Goal: Task Accomplishment & Management: Manage account settings

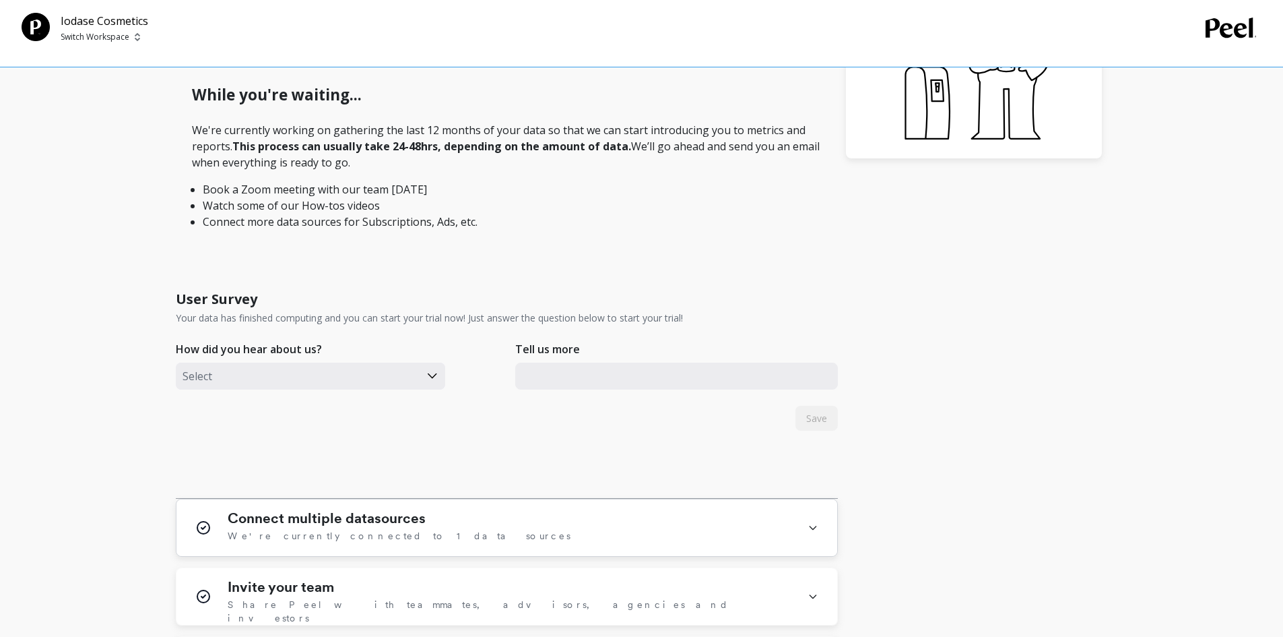
scroll to position [472, 0]
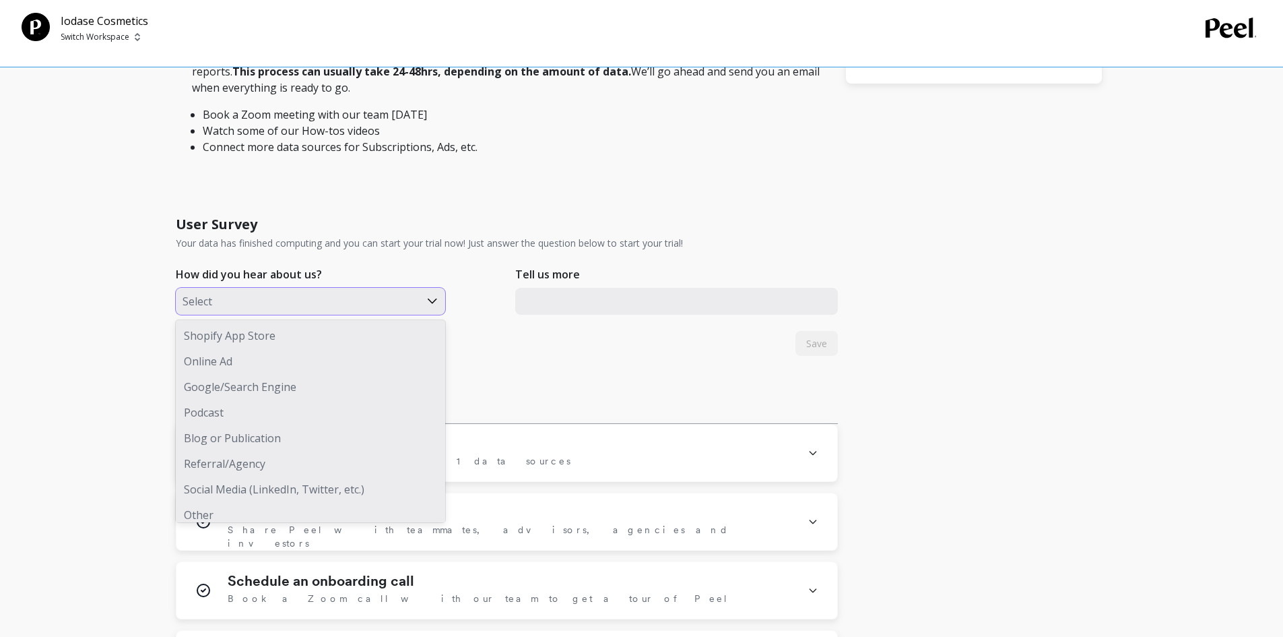
click at [308, 299] on div at bounding box center [298, 301] width 230 height 18
click at [300, 329] on div "Shopify App Store" at bounding box center [310, 336] width 269 height 26
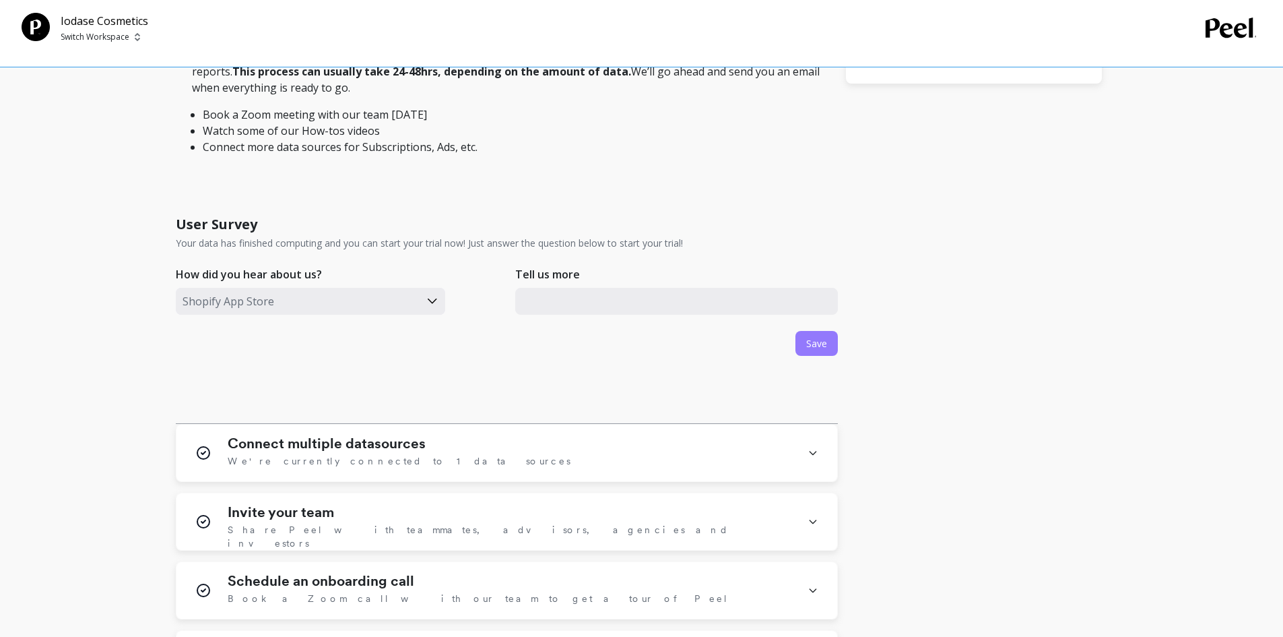
click at [810, 340] on span "Save" at bounding box center [816, 343] width 21 height 13
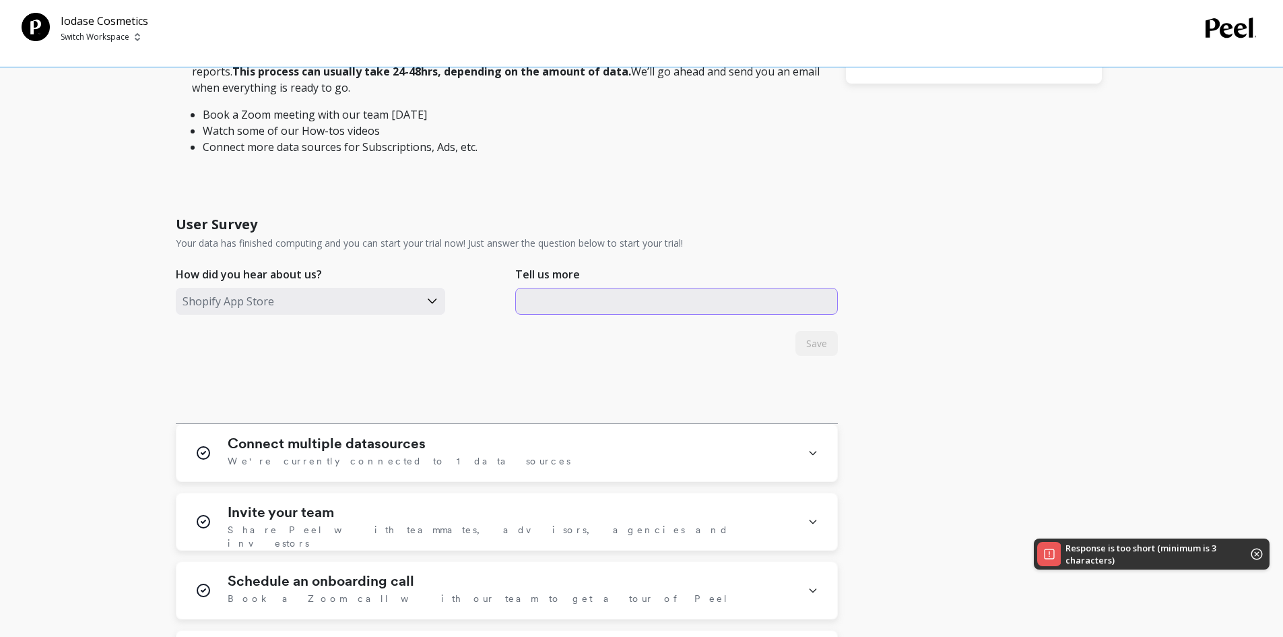
click at [740, 312] on input "text" at bounding box center [676, 301] width 323 height 27
type input "wer"
click at [829, 340] on button "Save" at bounding box center [817, 343] width 42 height 25
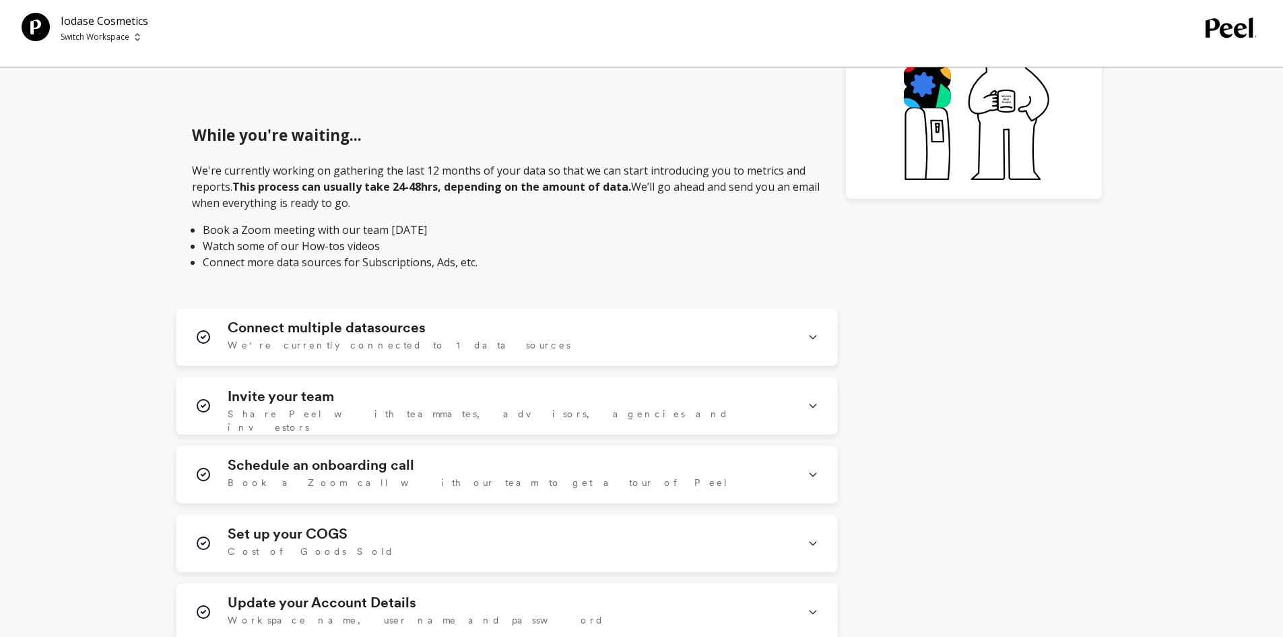
scroll to position [404, 0]
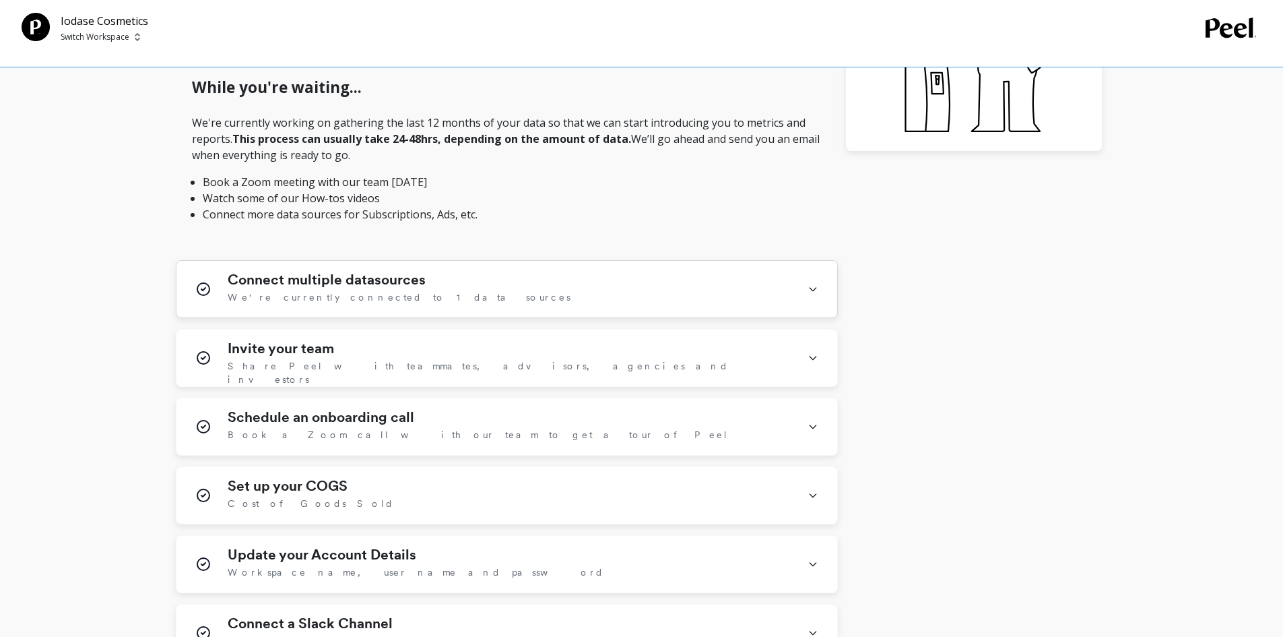
click at [430, 288] on div "Connect multiple datasources We're currently connected to 1 data sources" at bounding box center [510, 288] width 564 height 35
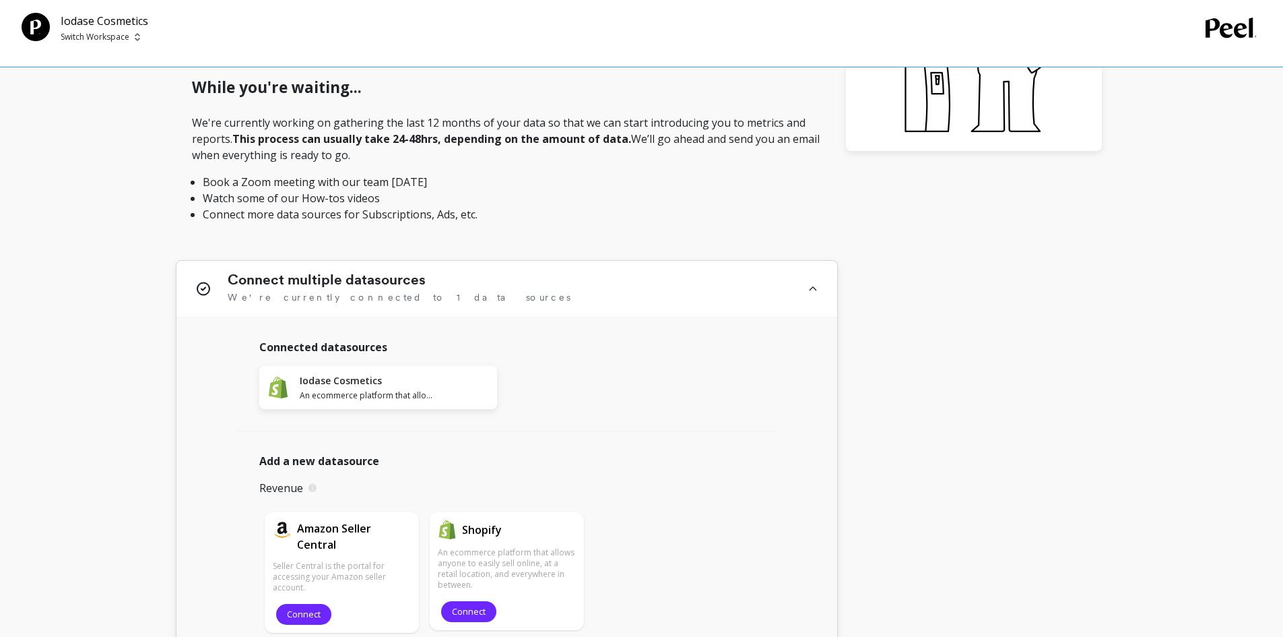
click at [441, 288] on div "Connect multiple datasources We're currently connected to 1 data sources" at bounding box center [510, 288] width 564 height 34
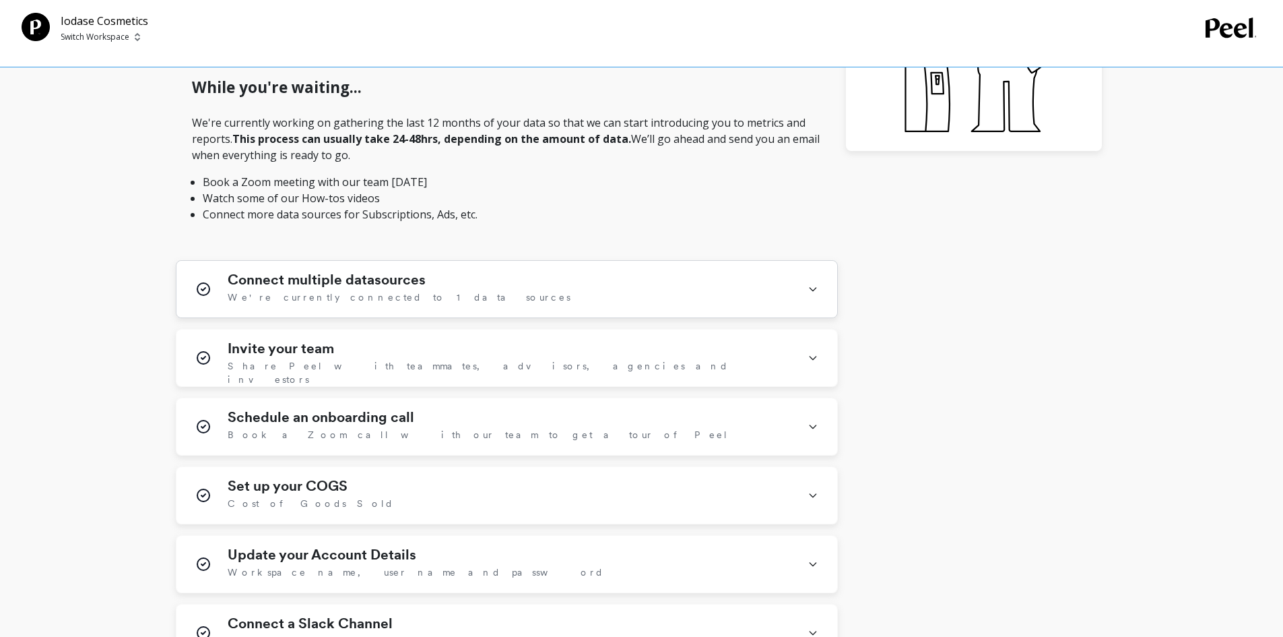
click at [446, 290] on div "Connect multiple datasources We're currently connected to 1 data sources" at bounding box center [510, 288] width 564 height 35
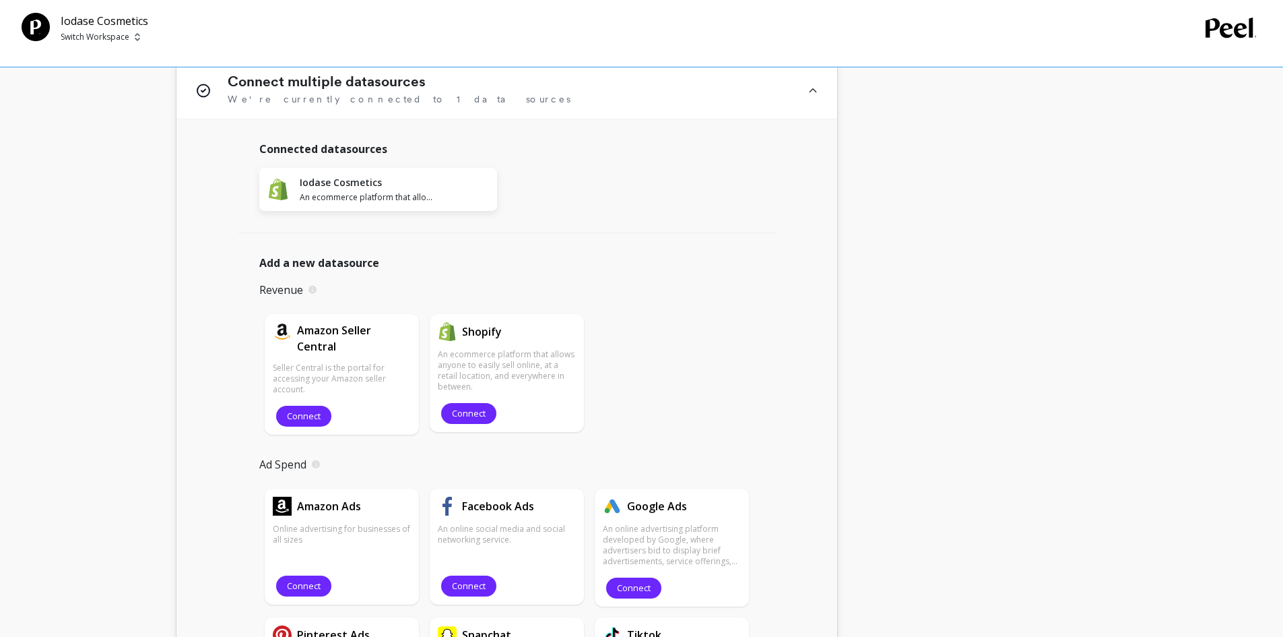
scroll to position [606, 0]
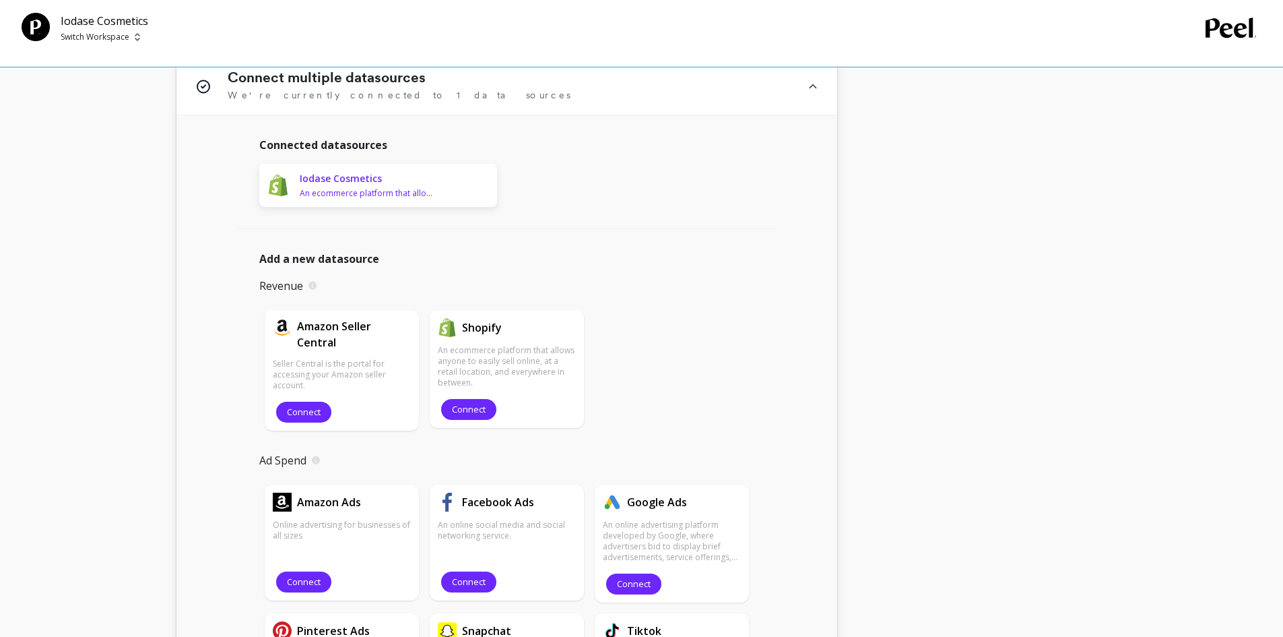
click at [352, 181] on h1 "Iodase Cosmetics" at bounding box center [367, 178] width 134 height 13
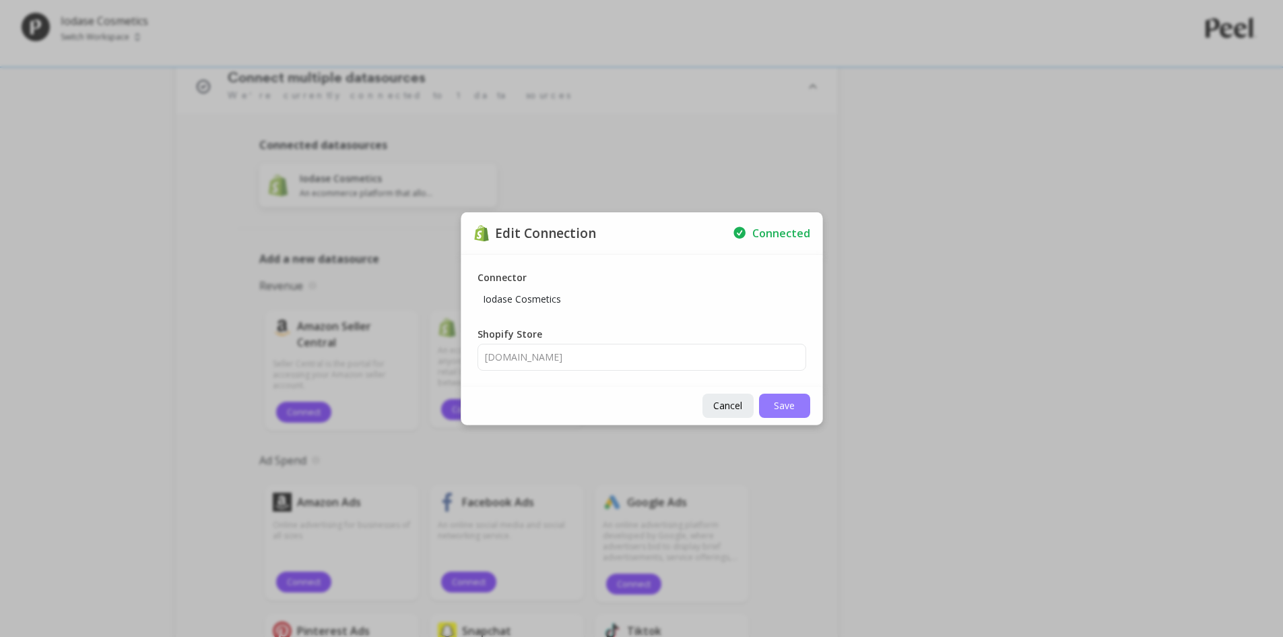
click at [794, 402] on span "Save" at bounding box center [784, 405] width 21 height 13
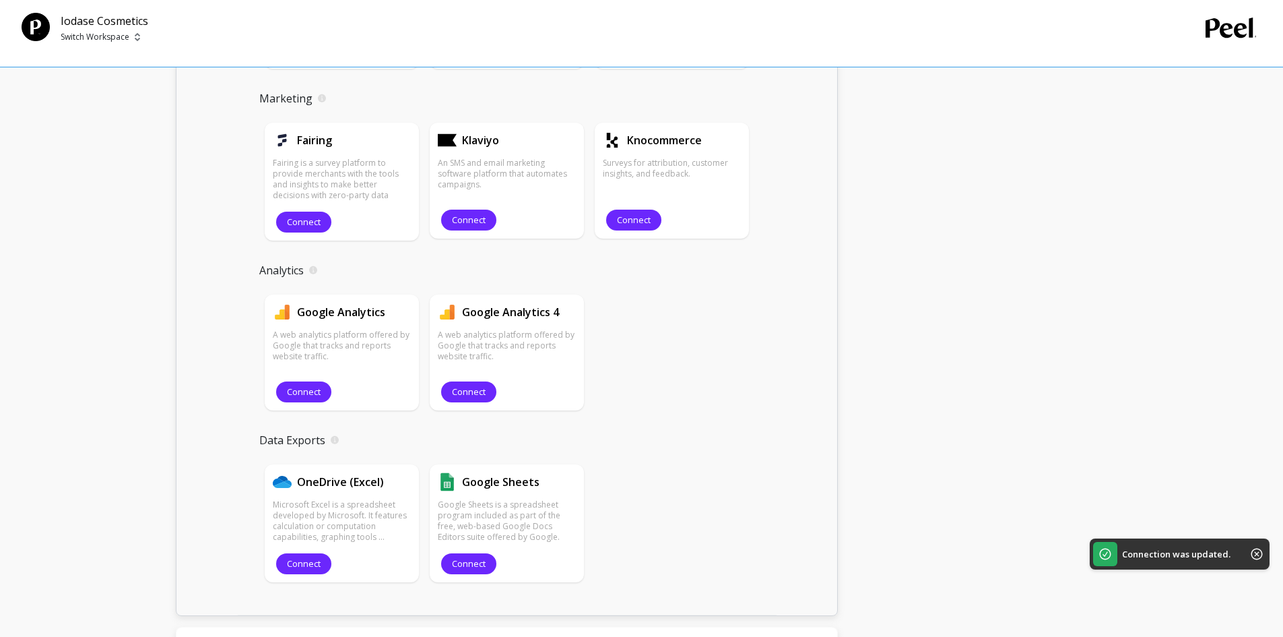
scroll to position [1684, 0]
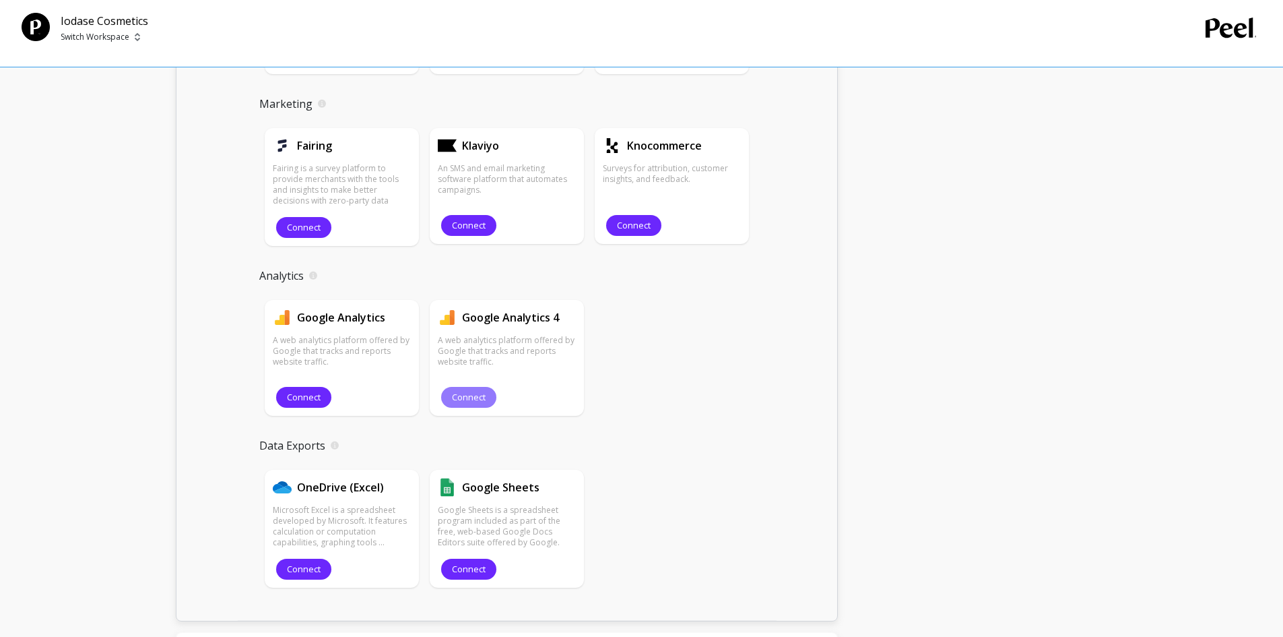
click at [487, 399] on button "Connect" at bounding box center [468, 397] width 55 height 21
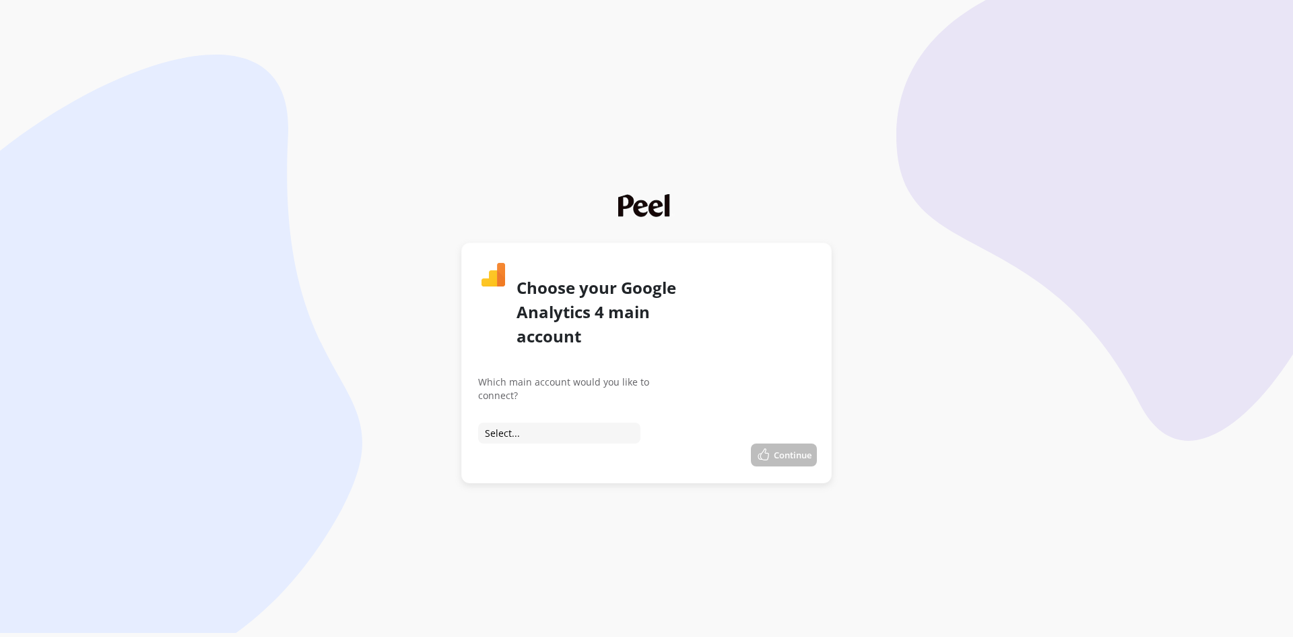
click at [538, 430] on select "Select... Connect to Rays Connect to iodase Connect to Dermarays.it Connect to …" at bounding box center [559, 432] width 162 height 21
select select "accounts/75249142"
click at [478, 422] on select "Select... Connect to Rays Connect to iodase Connect to Dermarays.it Connect to …" at bounding box center [559, 432] width 162 height 21
click at [794, 450] on button "Continue" at bounding box center [784, 454] width 66 height 23
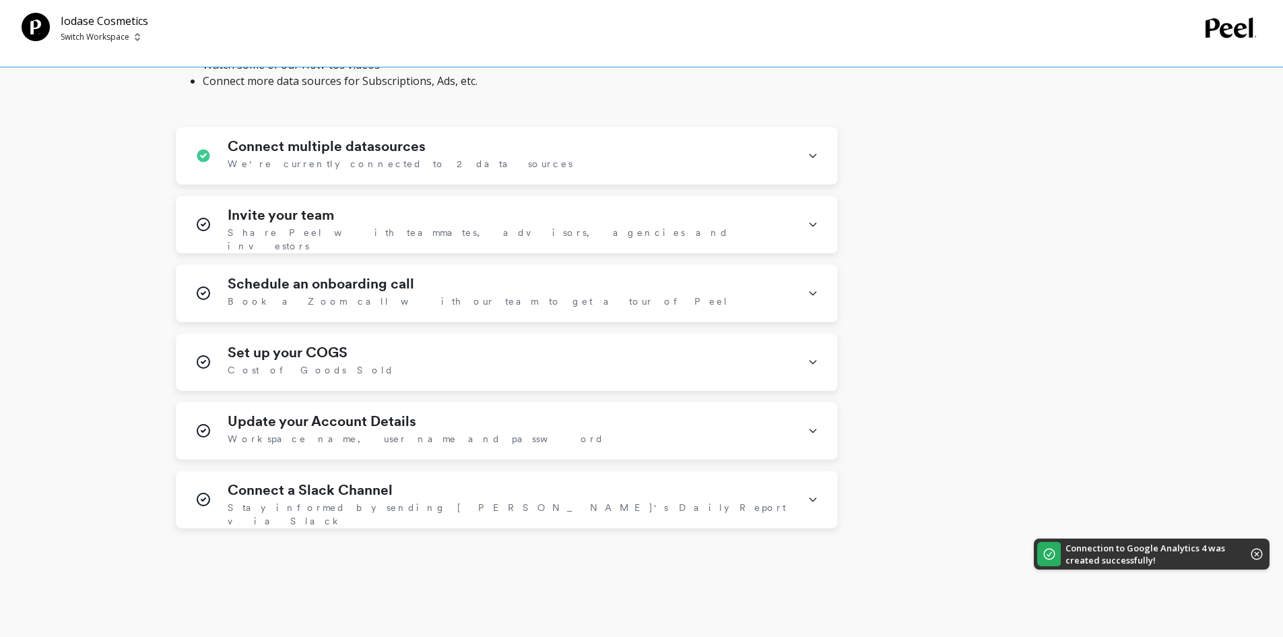
scroll to position [539, 0]
click at [298, 215] on h1 "Invite your team" at bounding box center [281, 213] width 106 height 16
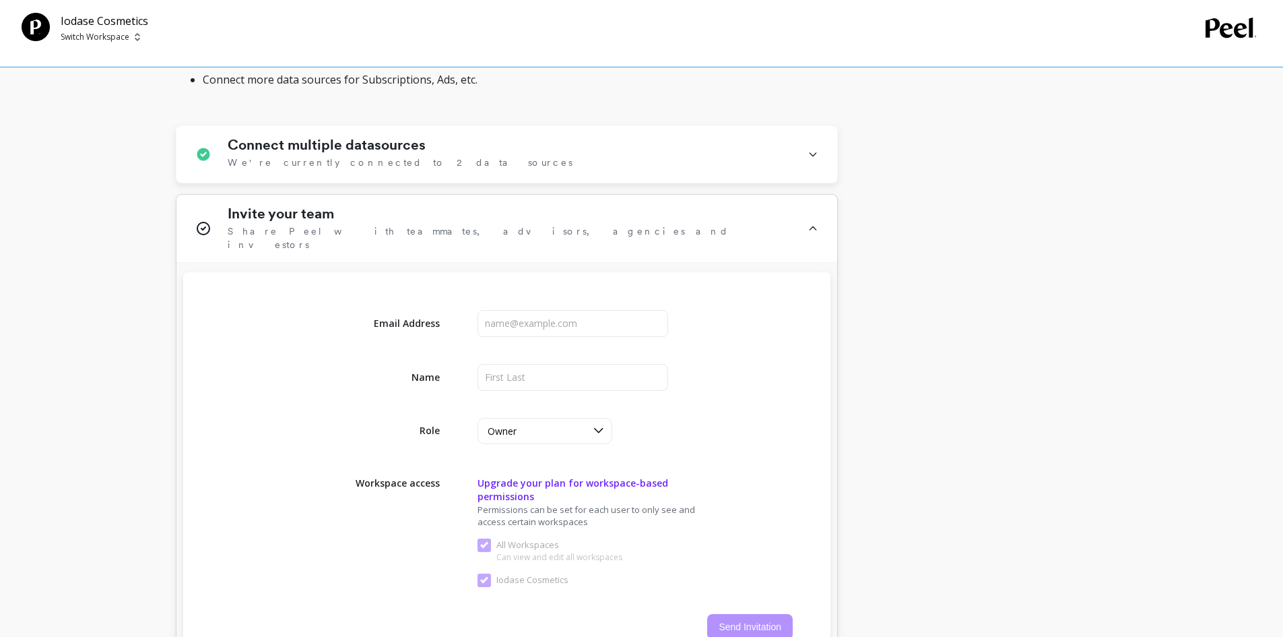
click at [424, 223] on div "Invite your team Share Peel with teammates, advisors, agencies and investors" at bounding box center [510, 228] width 564 height 46
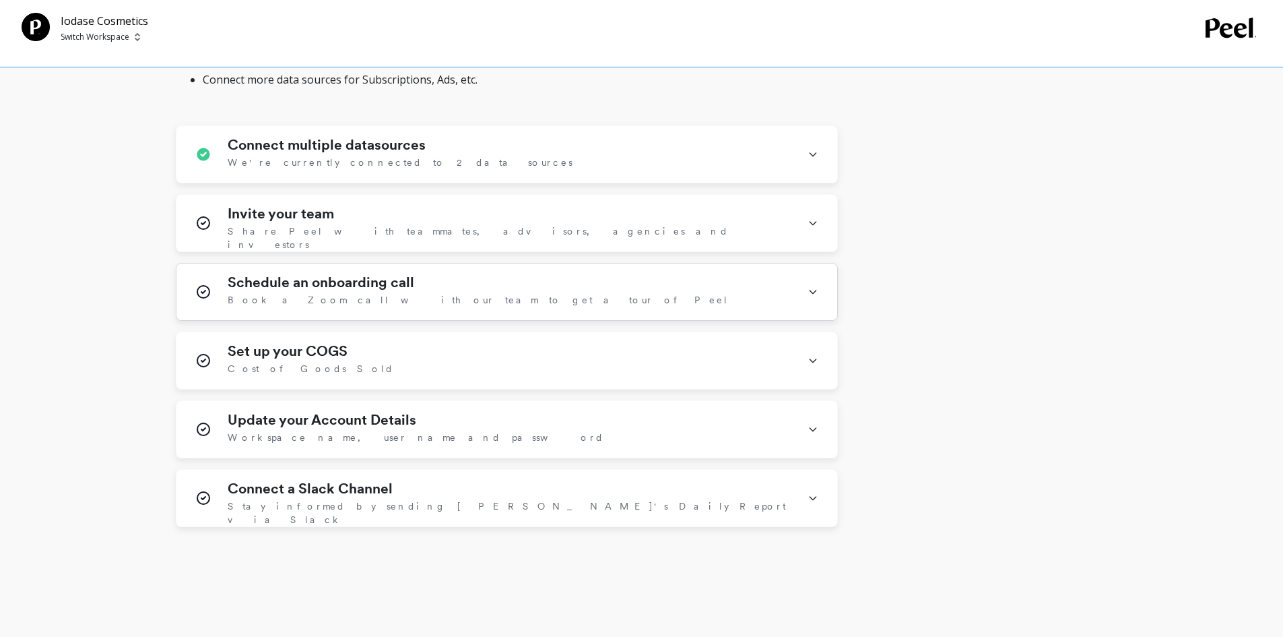
click at [321, 284] on h1 "Schedule an onboarding call" at bounding box center [321, 282] width 187 height 16
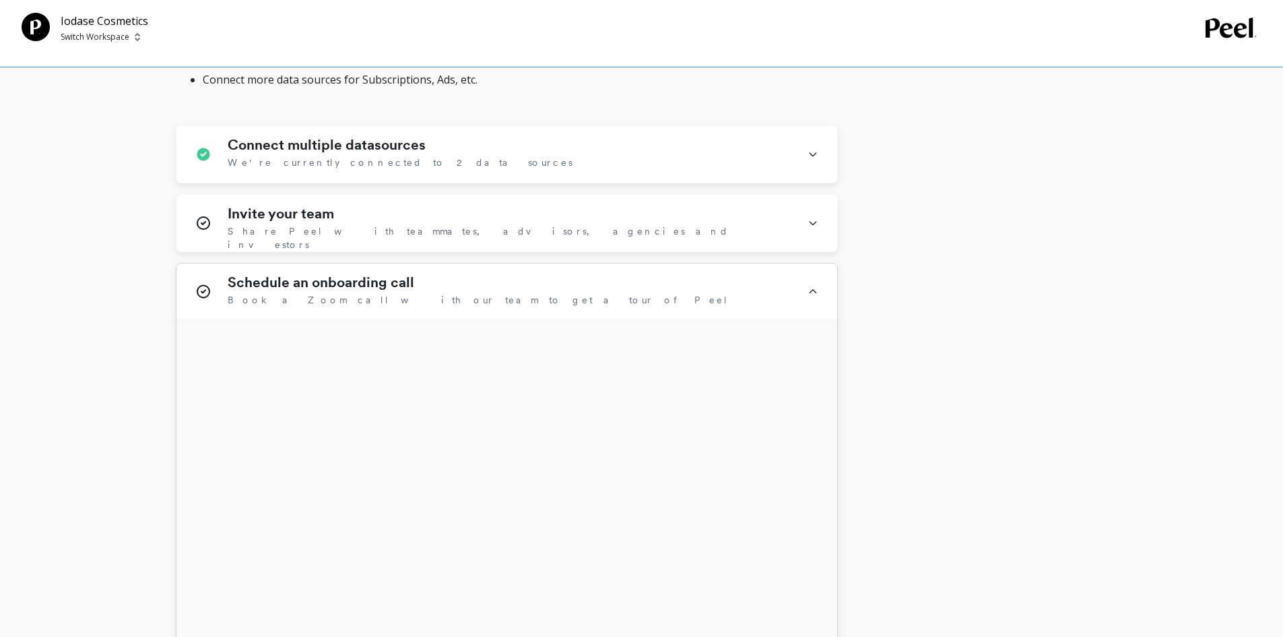
click at [342, 288] on h1 "Schedule an onboarding call" at bounding box center [321, 282] width 187 height 16
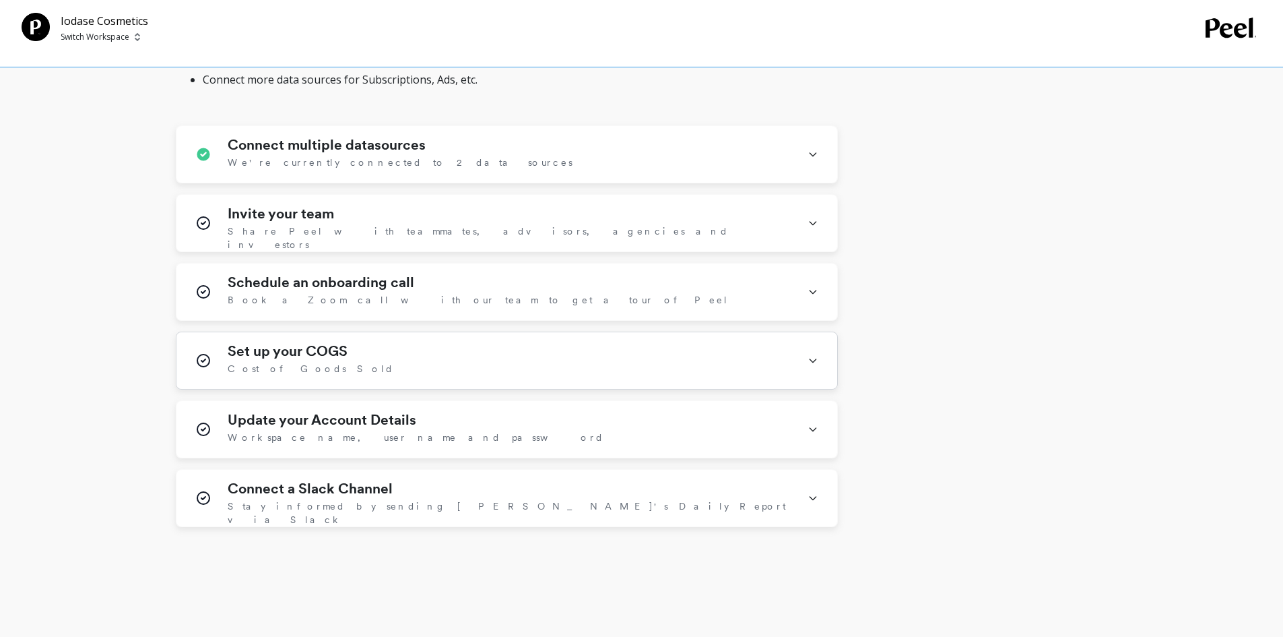
click at [296, 358] on h1 "Set up your COGS" at bounding box center [288, 351] width 120 height 16
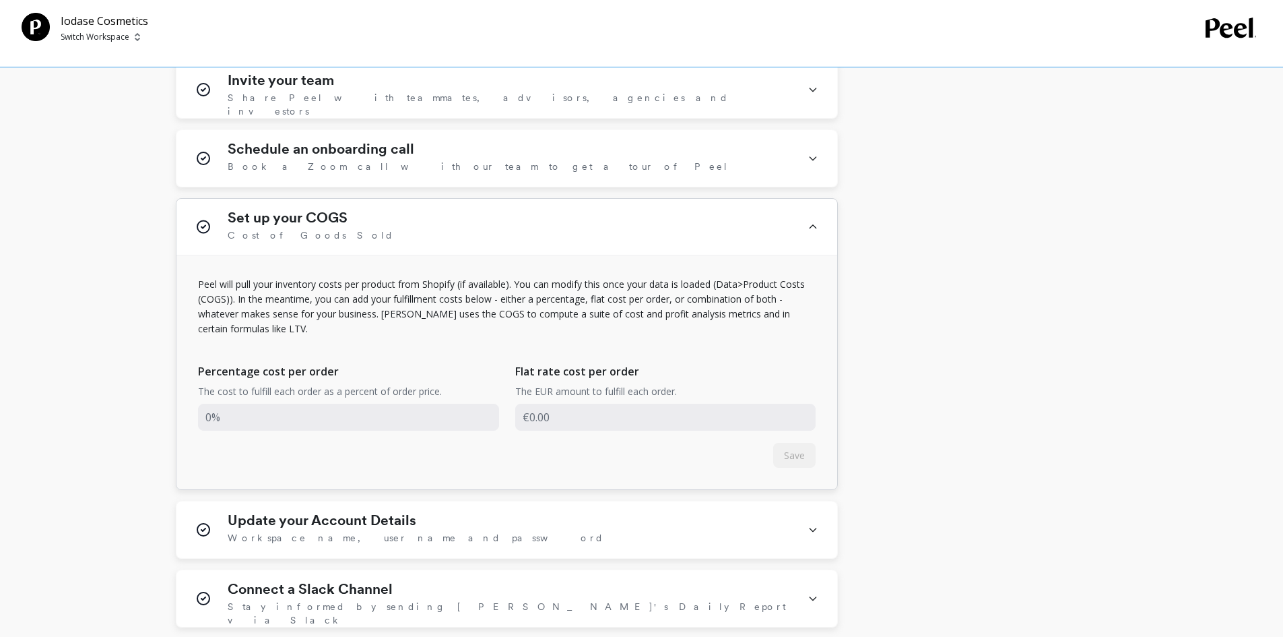
scroll to position [674, 0]
click at [231, 404] on input "input" at bounding box center [348, 415] width 301 height 27
click at [594, 427] on input "input" at bounding box center [665, 415] width 301 height 27
drag, startPoint x: 577, startPoint y: 418, endPoint x: 509, endPoint y: 406, distance: 68.6
click at [509, 406] on div "Percentage cost per order The cost to fulfill each order as a percent of order …" at bounding box center [507, 394] width 618 height 93
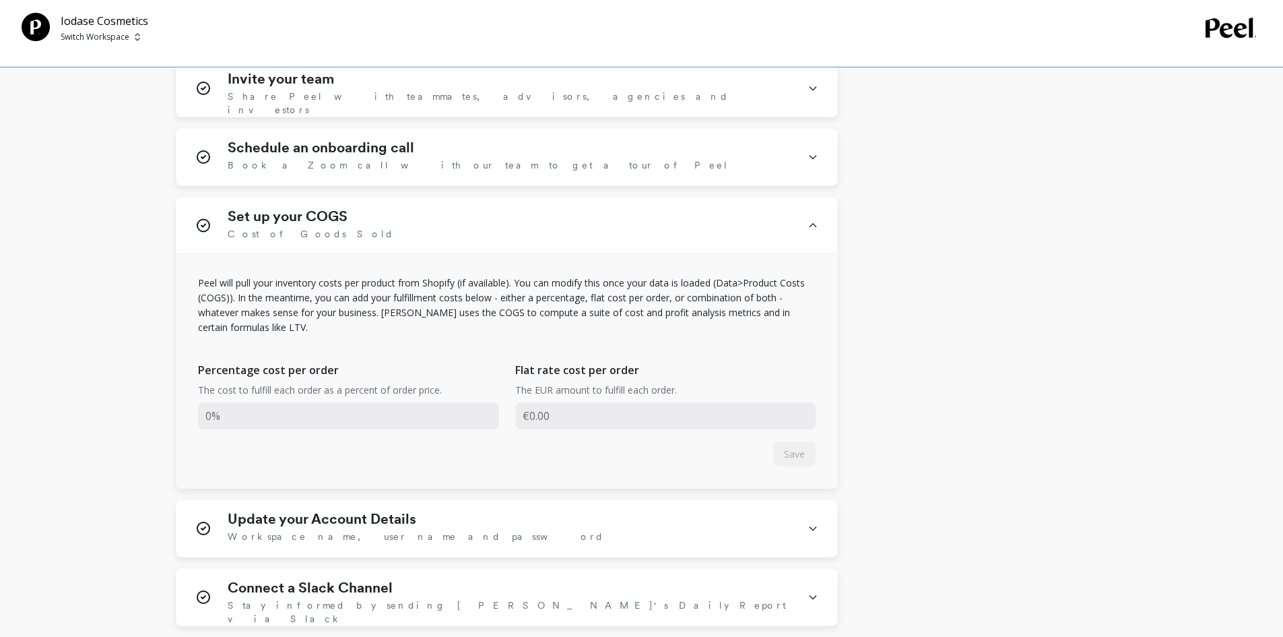
click at [898, 459] on div "We’re loading your data, but good things take time Initial download Completed C…" at bounding box center [639, 50] width 926 height 1152
click at [250, 414] on input "input" at bounding box center [348, 415] width 301 height 27
click at [649, 424] on input "input" at bounding box center [665, 415] width 301 height 27
click at [643, 422] on input "input" at bounding box center [665, 415] width 301 height 27
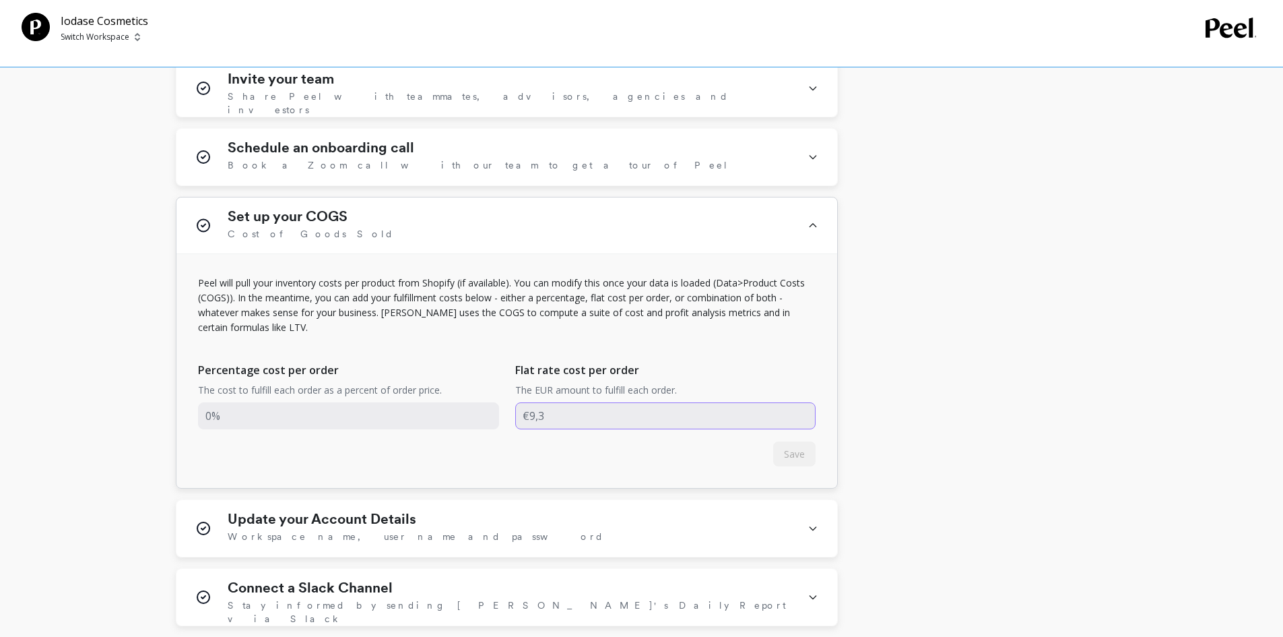
type input "€9,31"
click at [775, 448] on button "Save" at bounding box center [794, 453] width 42 height 25
click at [593, 408] on input "input" at bounding box center [665, 415] width 301 height 27
type input "€9.31"
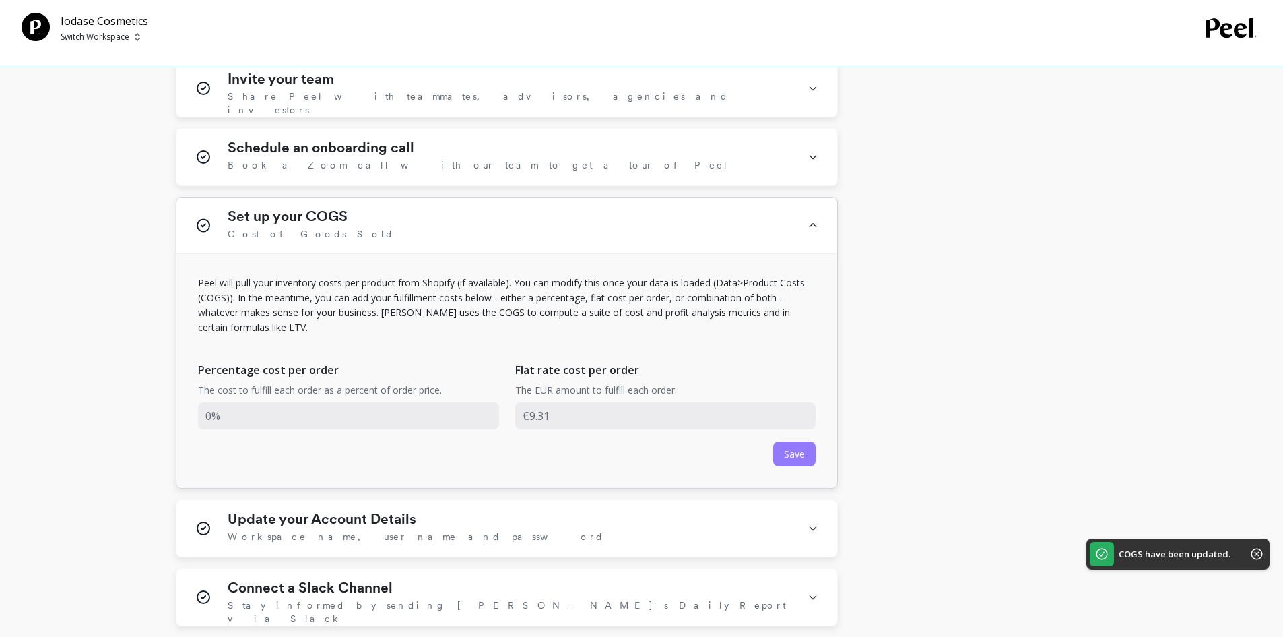
click at [790, 453] on span "Save" at bounding box center [794, 453] width 21 height 13
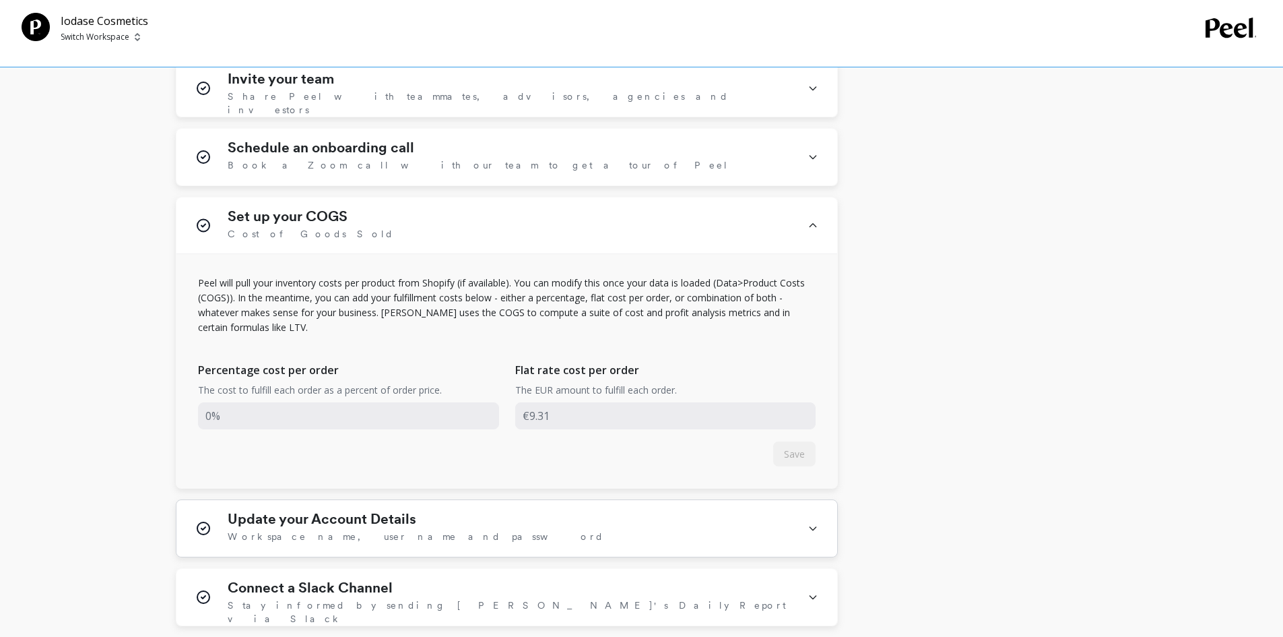
click at [499, 514] on div "Update your Account Details Workspace name, user name and password" at bounding box center [510, 528] width 564 height 35
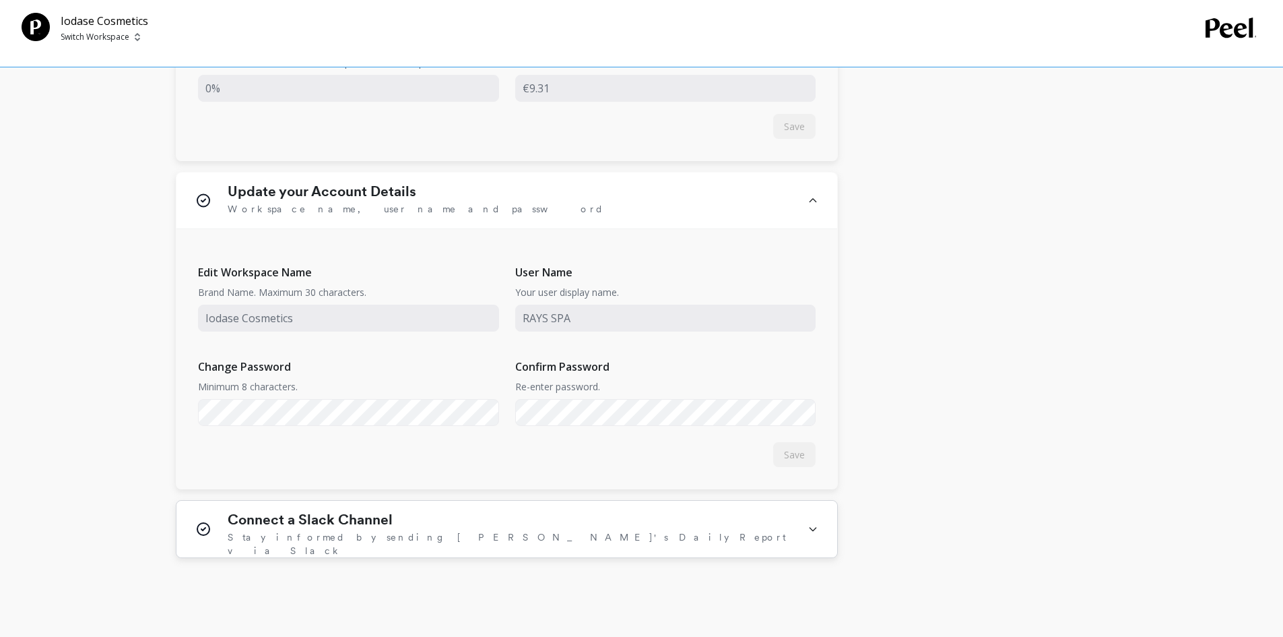
scroll to position [1010, 0]
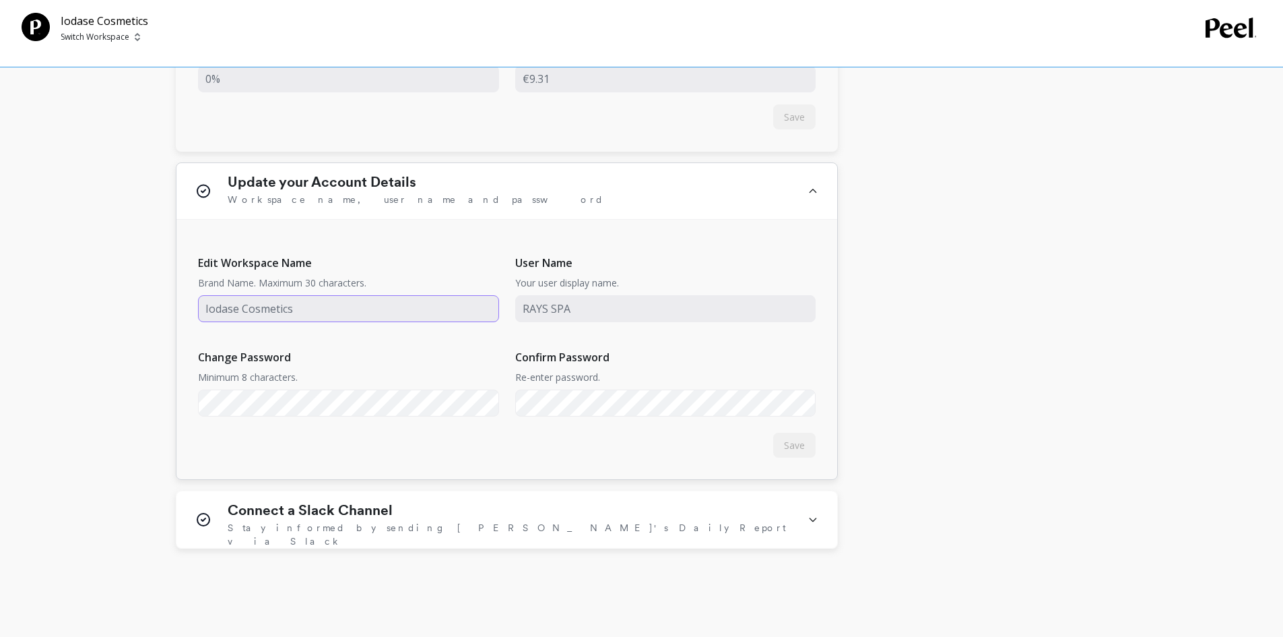
click at [250, 310] on input "input" at bounding box center [348, 308] width 301 height 27
click at [812, 443] on button "Save" at bounding box center [794, 444] width 42 height 25
click at [818, 198] on icon at bounding box center [813, 191] width 11 height 34
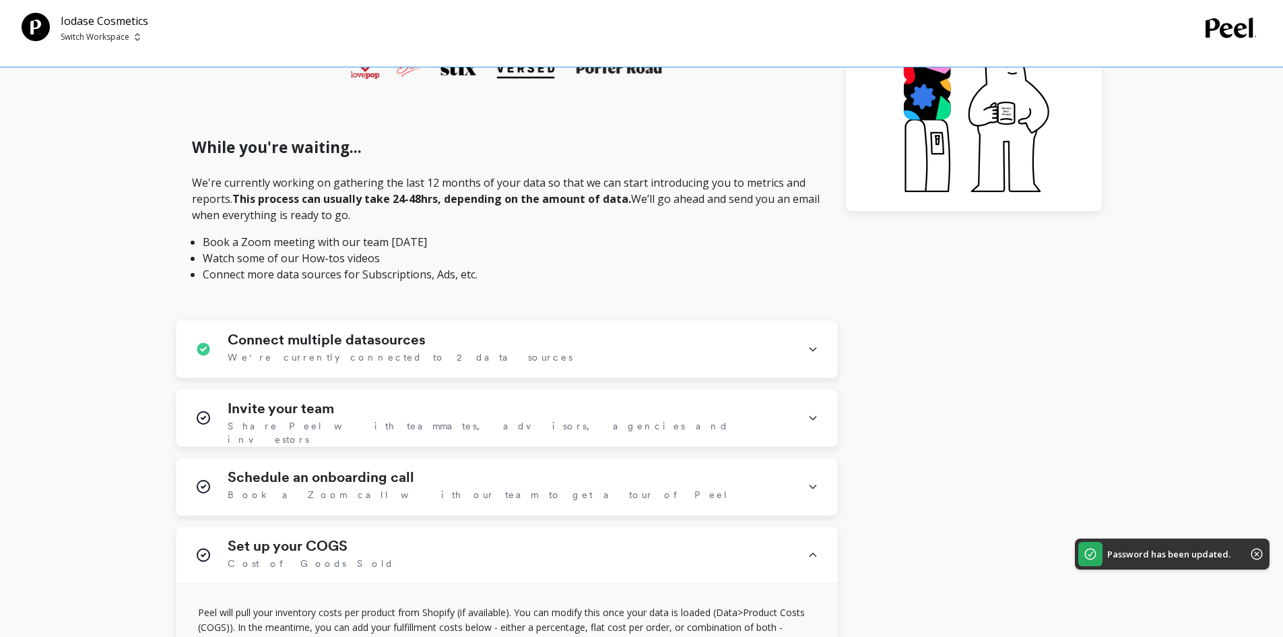
scroll to position [343, 0]
click at [201, 420] on icon at bounding box center [203, 418] width 16 height 35
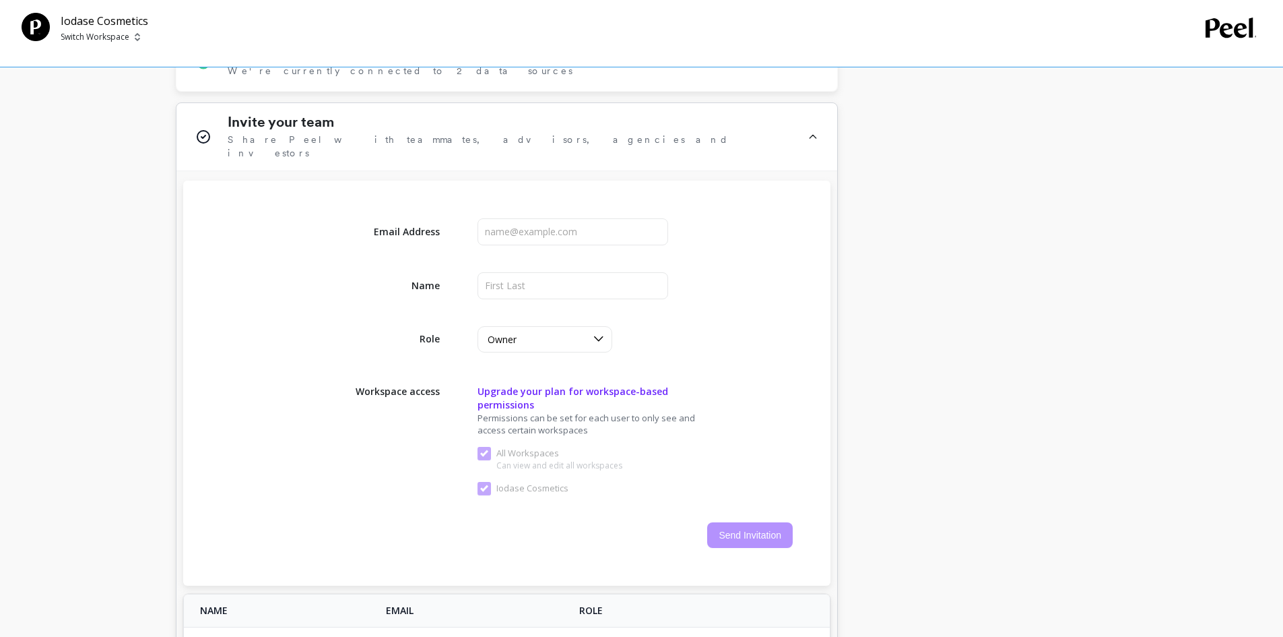
scroll to position [612, 0]
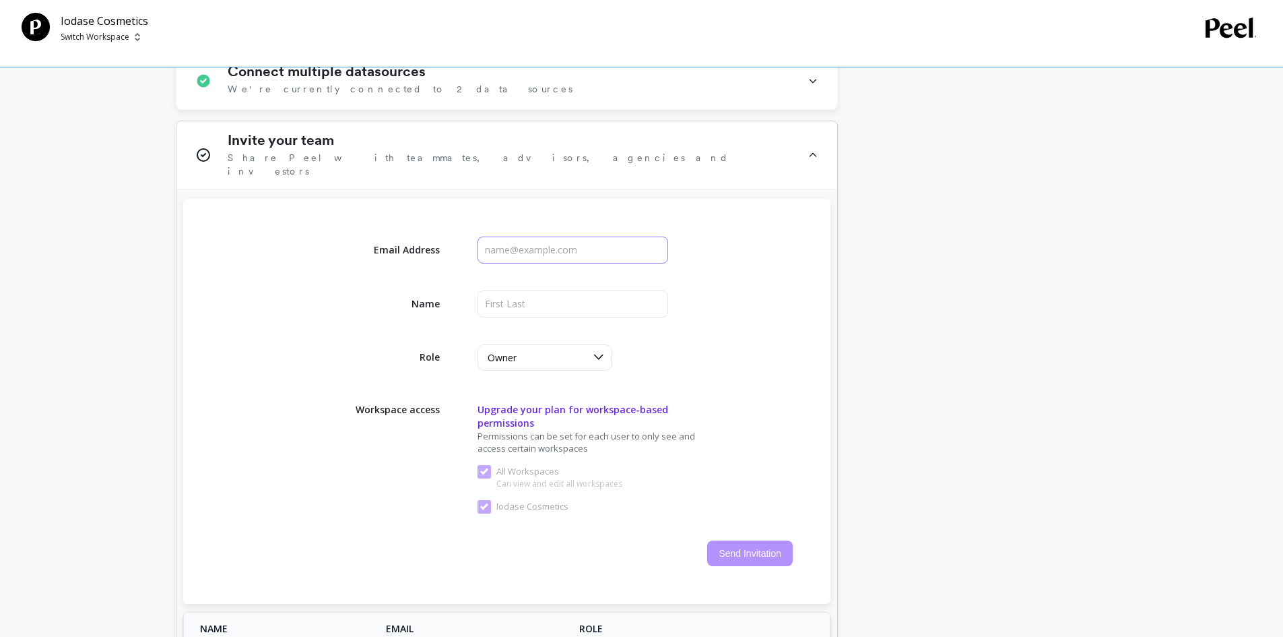
click at [541, 247] on input "input" at bounding box center [573, 249] width 191 height 27
click at [810, 149] on icon at bounding box center [813, 155] width 11 height 46
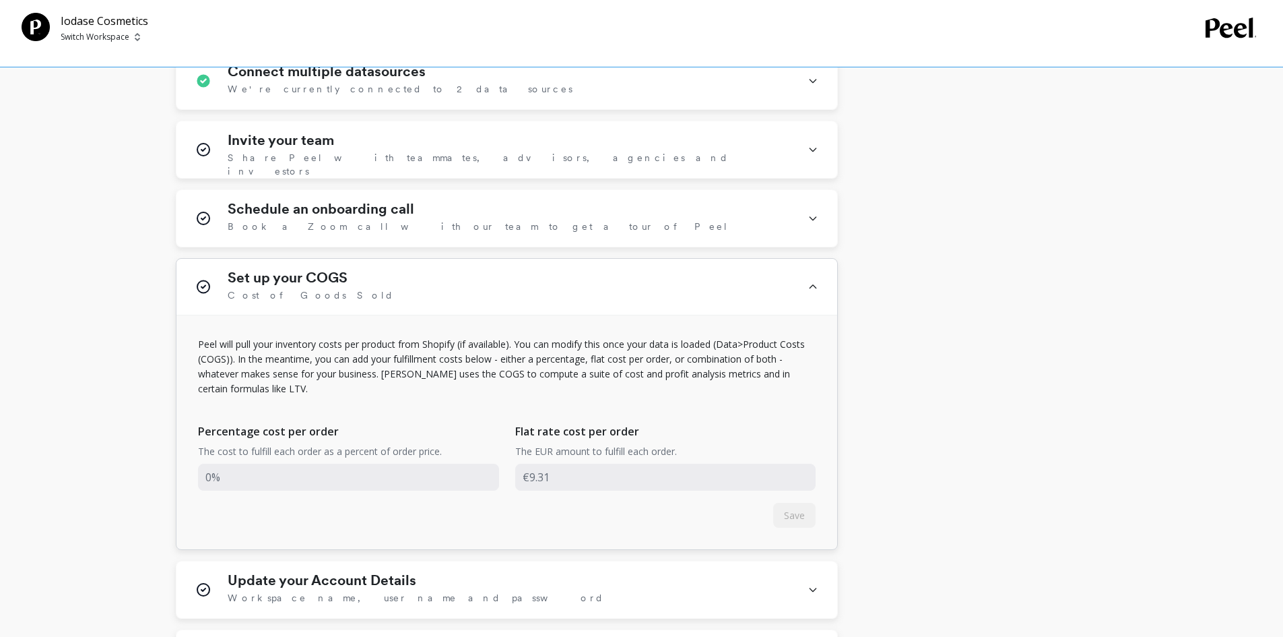
click at [690, 265] on div "Set up your COGS Cost of Goods Sold" at bounding box center [506, 287] width 661 height 57
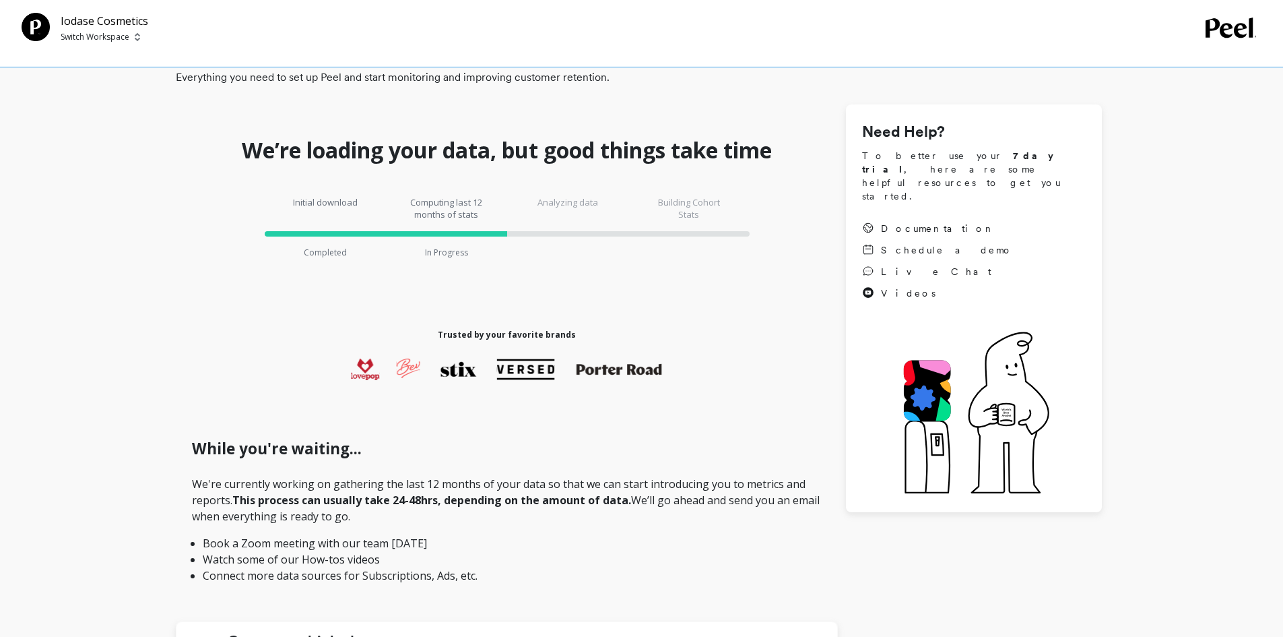
scroll to position [42, 0]
click at [93, 33] on p "Switch Workspace" at bounding box center [95, 37] width 69 height 11
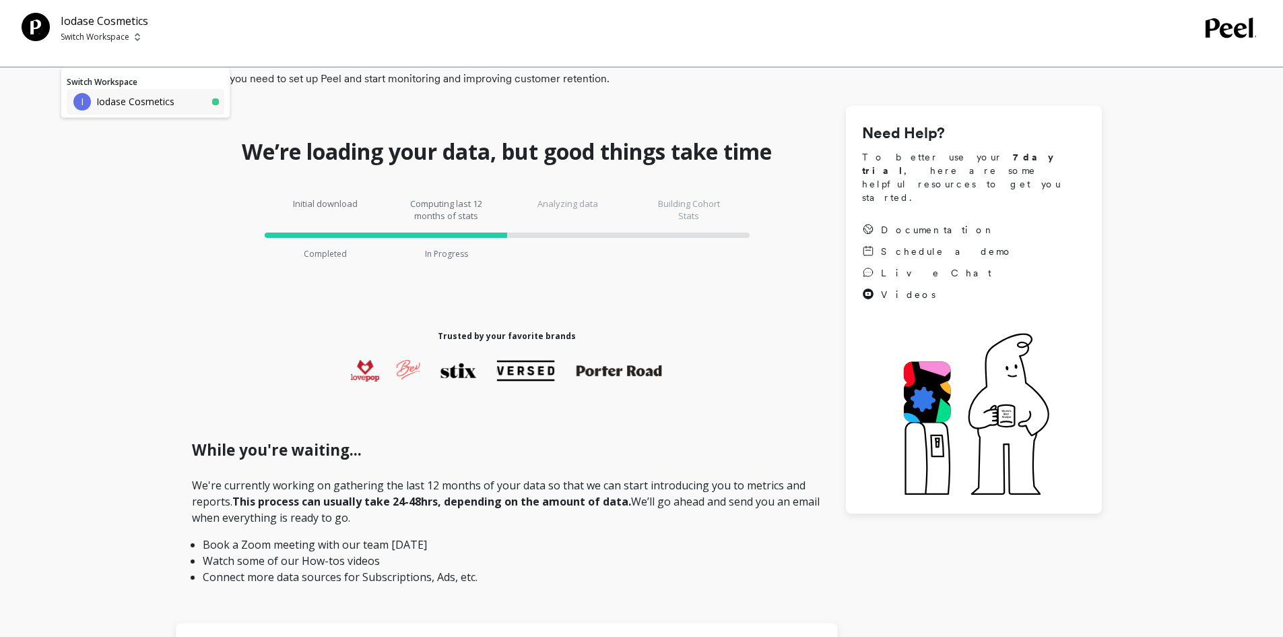
click at [112, 95] on p "Iodase Cosmetics" at bounding box center [135, 101] width 78 height 13
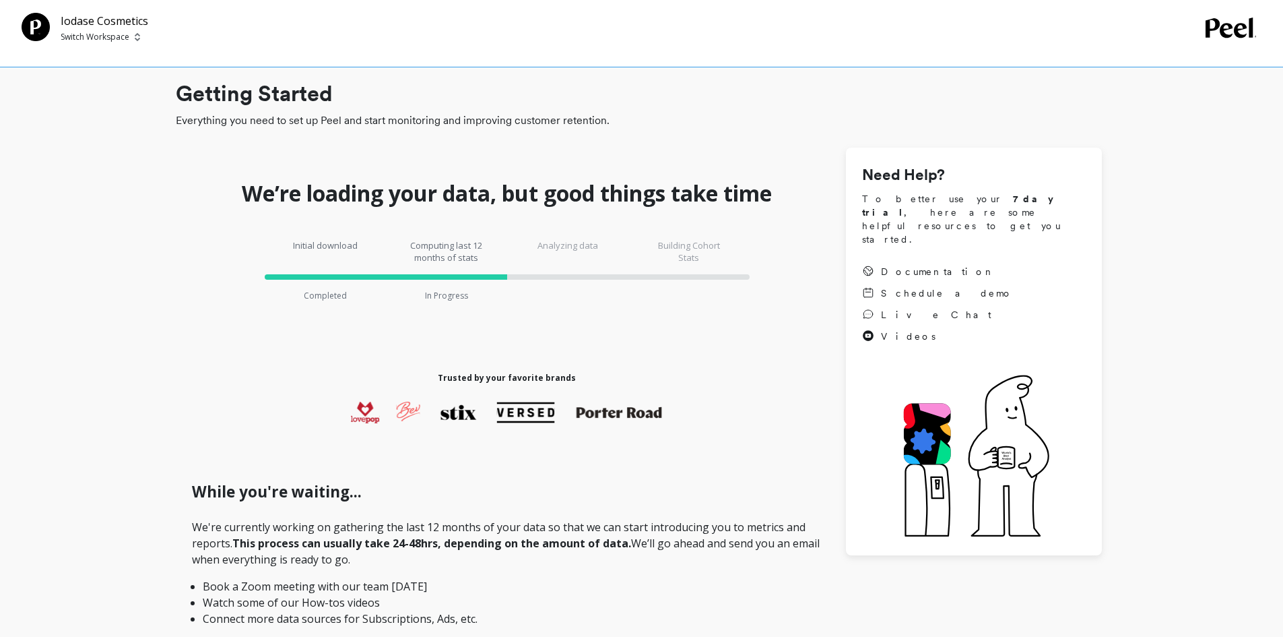
click at [1226, 32] on icon at bounding box center [1231, 28] width 51 height 21
